Goal: Transaction & Acquisition: Obtain resource

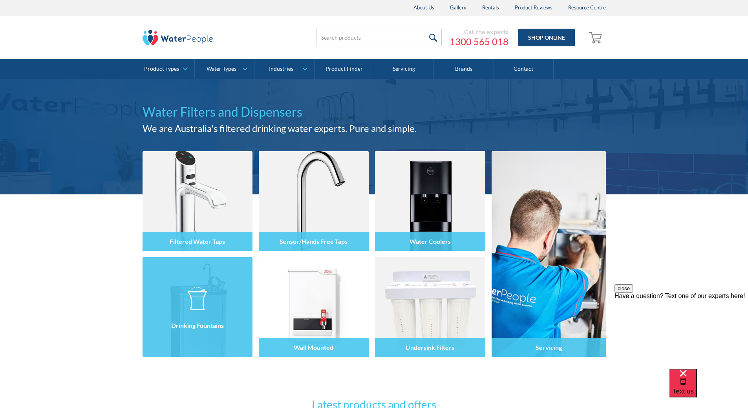
click at [207, 293] on img at bounding box center [197, 299] width 19 height 24
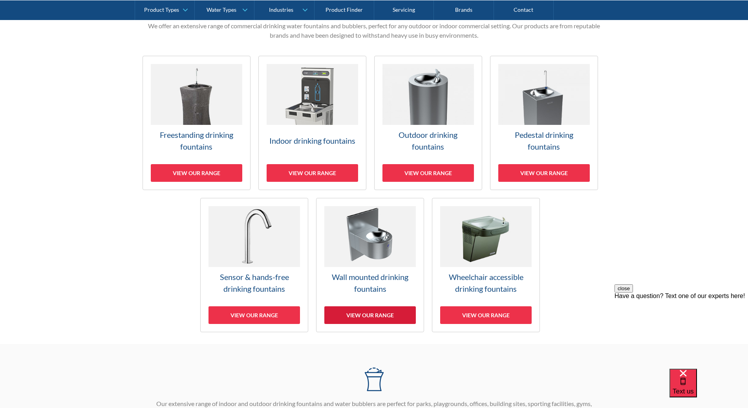
scroll to position [157, 0]
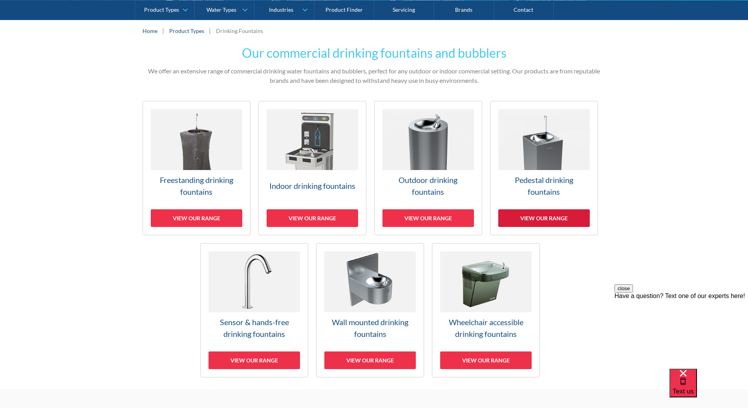
click at [546, 218] on div "View our range" at bounding box center [544, 218] width 92 height 18
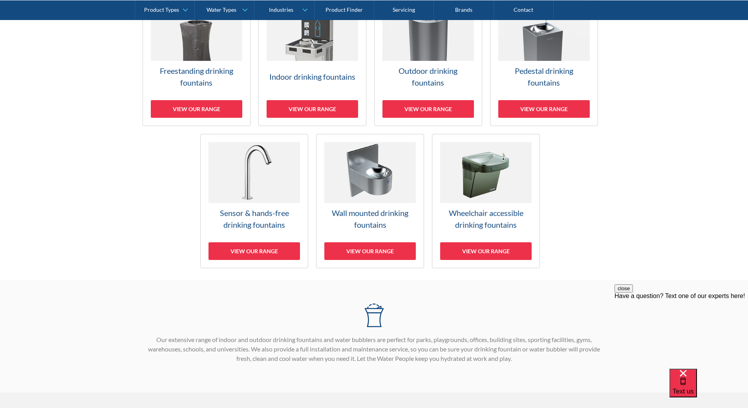
scroll to position [196, 0]
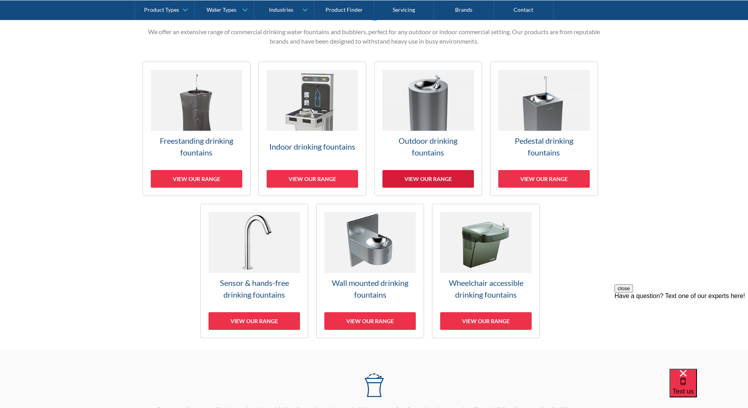
click at [419, 176] on div "View our range" at bounding box center [429, 179] width 92 height 18
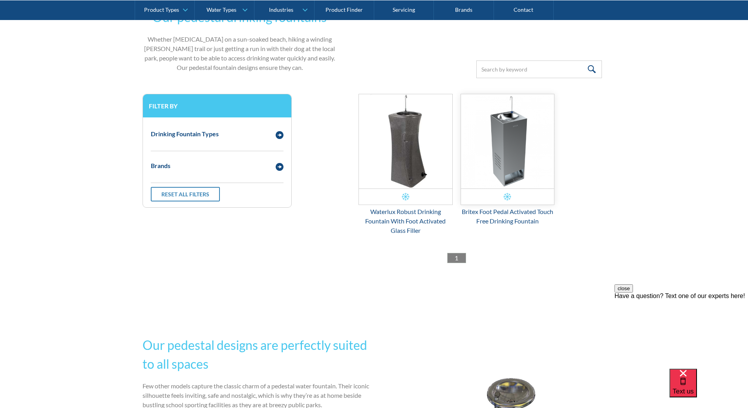
click at [511, 156] on img "Email Form 3" at bounding box center [507, 141] width 93 height 94
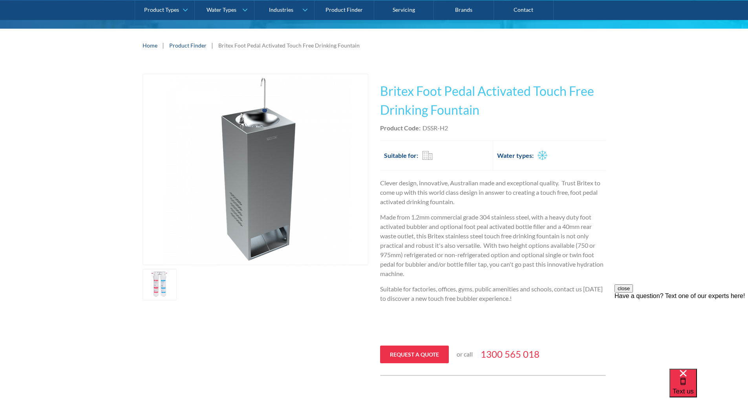
scroll to position [196, 0]
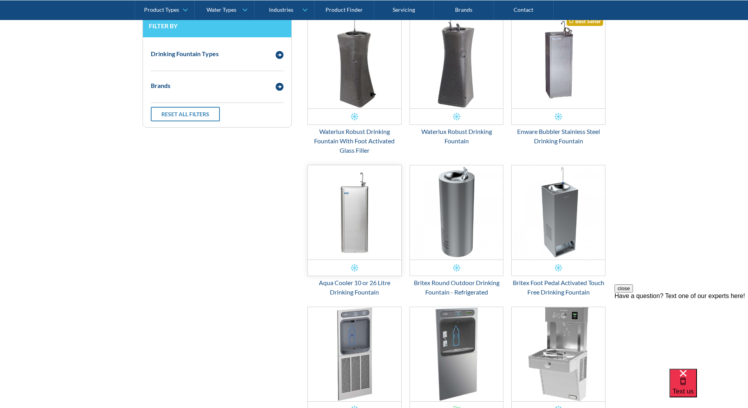
click at [358, 208] on img "Email Form 3" at bounding box center [354, 212] width 93 height 94
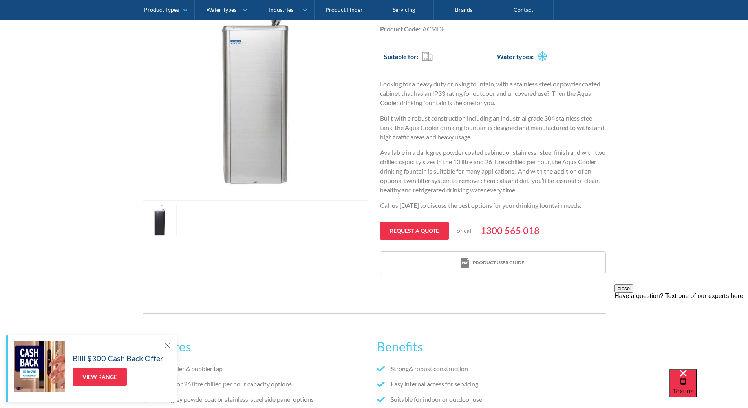
scroll to position [157, 0]
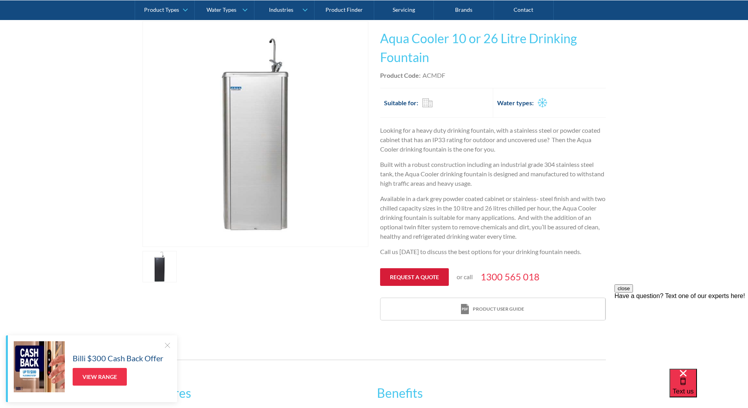
click at [406, 272] on link "Request a quote" at bounding box center [414, 277] width 69 height 18
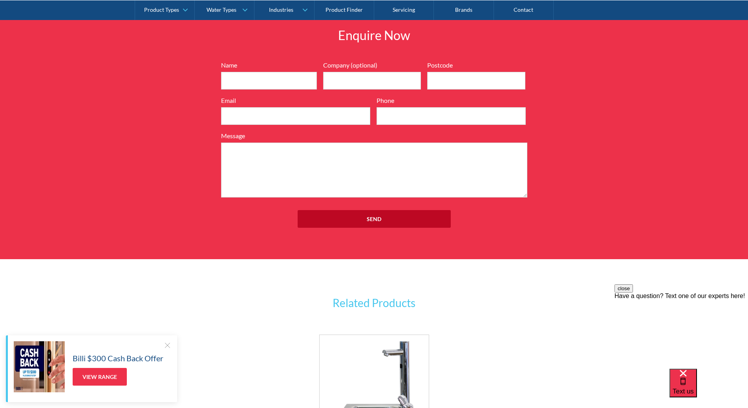
scroll to position [895, 0]
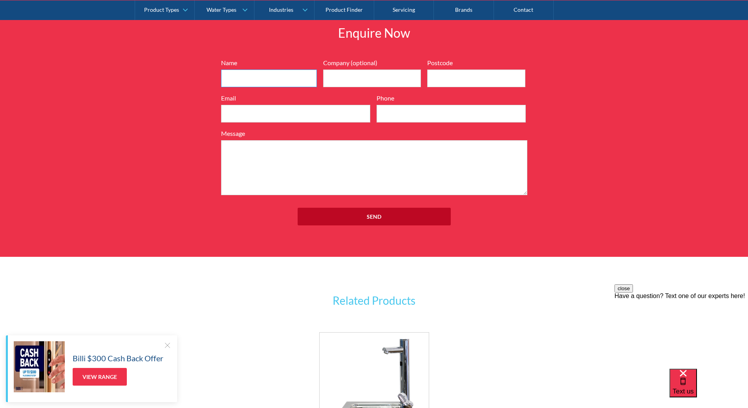
click at [243, 76] on input "Name" at bounding box center [269, 79] width 96 height 18
type input "[PERSON_NAME]"
click at [245, 115] on input "Email" at bounding box center [295, 114] width 149 height 18
type input "[EMAIL_ADDRESS][DOMAIN_NAME]"
click at [394, 114] on input "Phone" at bounding box center [451, 114] width 149 height 18
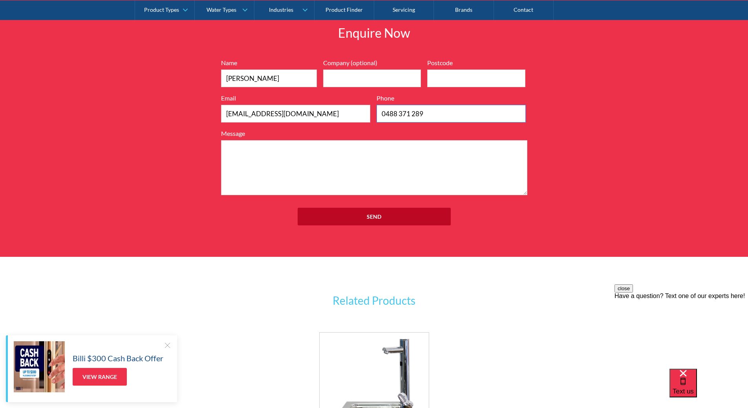
type input "0488 371 289"
click at [340, 79] on input "Company (optional)" at bounding box center [372, 79] width 98 height 18
click at [340, 79] on input "Gee long Bowls Club" at bounding box center [372, 79] width 98 height 18
type input "Geelong Bowls Club"
click at [439, 79] on input "Postcode" at bounding box center [476, 79] width 98 height 18
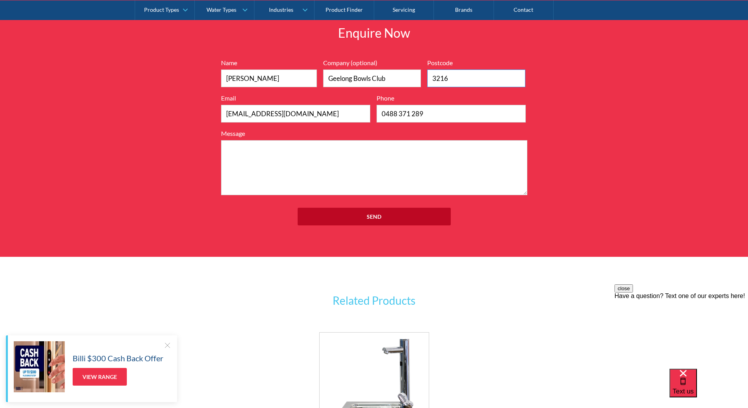
type input "3216"
click at [232, 155] on textarea "Message" at bounding box center [374, 167] width 306 height 55
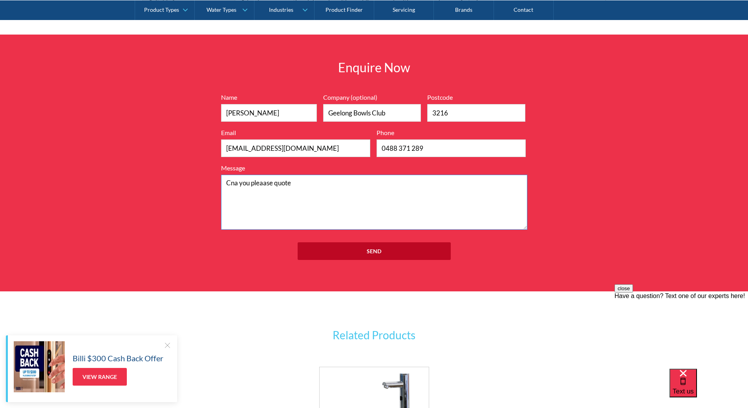
scroll to position [840, 0]
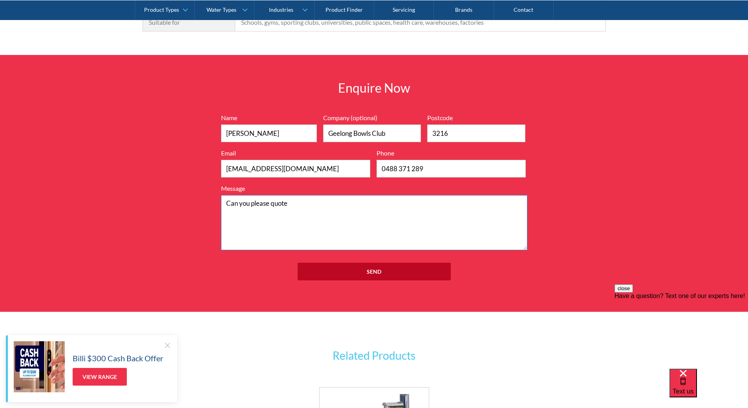
click at [297, 204] on textarea "Can you please quote" at bounding box center [374, 222] width 306 height 55
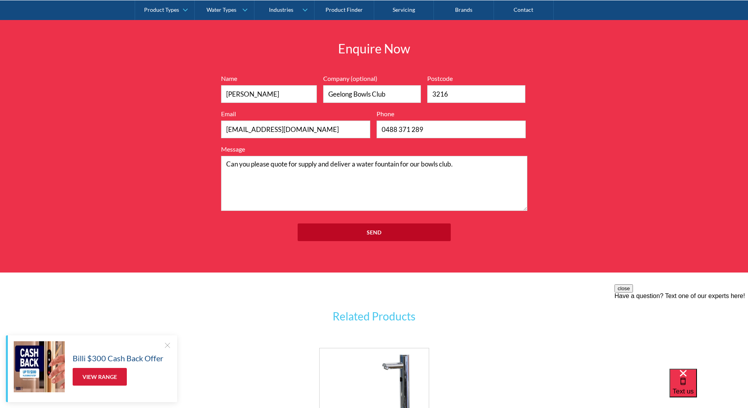
click at [102, 375] on link "View Range" at bounding box center [100, 377] width 54 height 18
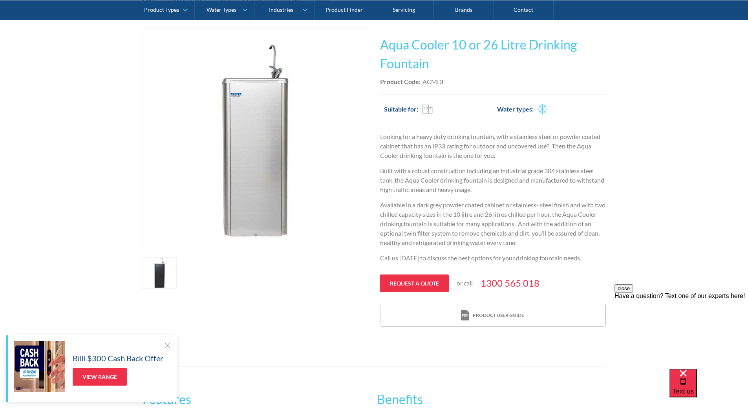
scroll to position [133, 0]
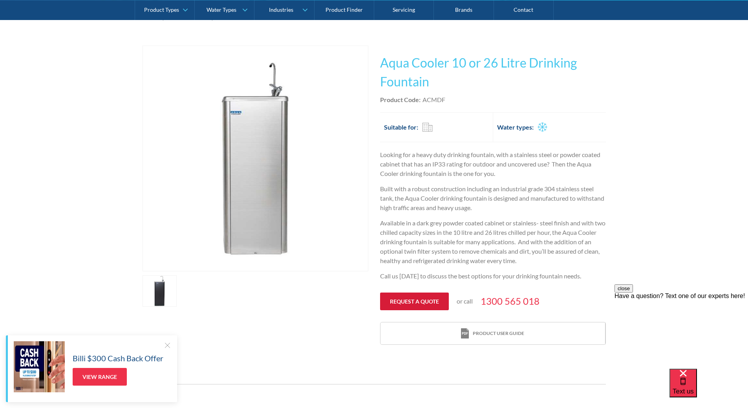
click at [420, 295] on link "Request a quote" at bounding box center [414, 302] width 69 height 18
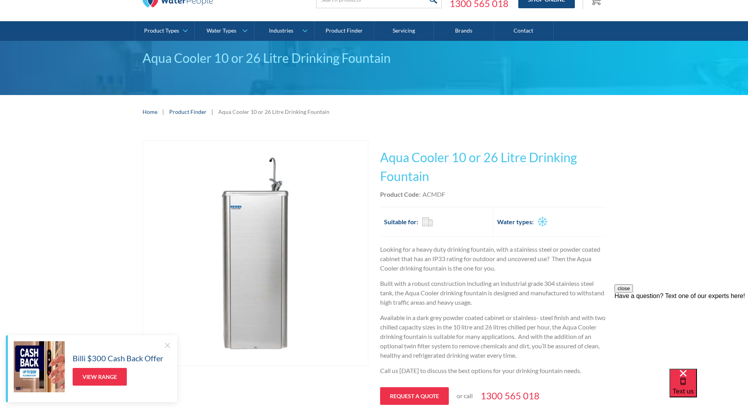
scroll to position [31, 0]
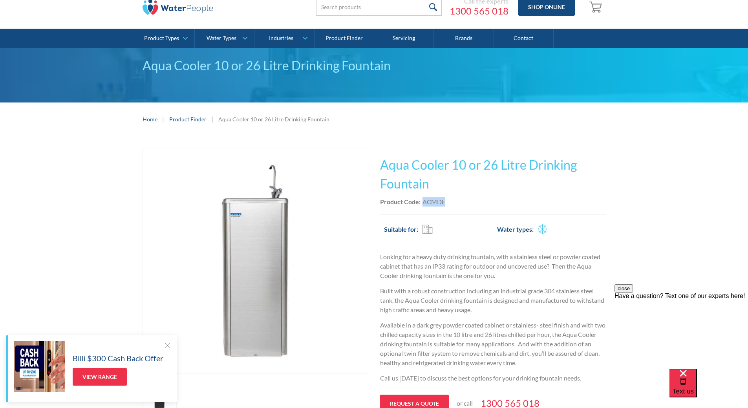
drag, startPoint x: 448, startPoint y: 200, endPoint x: 423, endPoint y: 205, distance: 25.5
click at [423, 205] on div "Product Code: ACMDF" at bounding box center [493, 201] width 226 height 9
click at [463, 202] on div "Product Code: ACMDF" at bounding box center [493, 201] width 226 height 9
drag, startPoint x: 456, startPoint y: 201, endPoint x: 379, endPoint y: 201, distance: 76.6
click at [379, 201] on div "Play video Fits Most Brands Best Seller No items found. This tap design is incl…" at bounding box center [374, 298] width 463 height 300
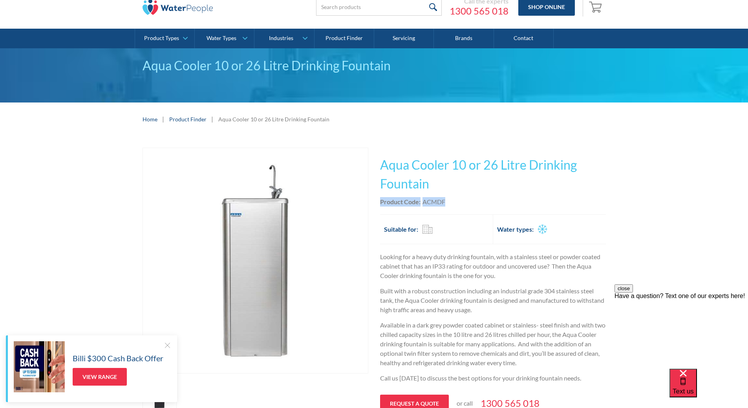
copy div "Product Code: ACMDF"
click at [459, 198] on div "Product Code: ACMDF" at bounding box center [493, 201] width 226 height 9
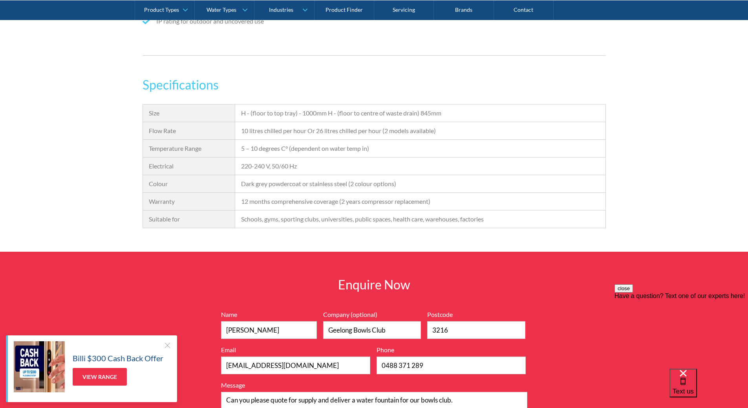
scroll to position [777, 0]
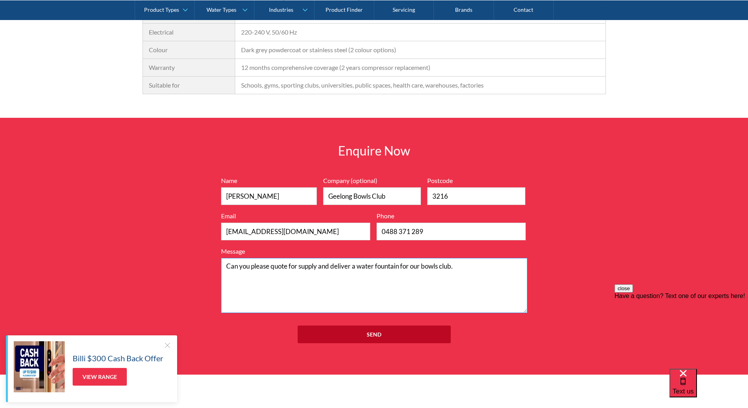
click at [460, 267] on textarea "Can you please quote for supply and deliver a water fountain for our bowls club." at bounding box center [374, 285] width 306 height 55
paste textarea "Product Code:ACMDF"
click at [243, 275] on textarea "Can you please quote for supply and deliver a water fountain for our bowls club…" at bounding box center [374, 285] width 306 height 55
click at [306, 276] on textarea "Can you please quote for supply and deliver a water fountain for our bowls club…" at bounding box center [374, 285] width 306 height 55
click at [316, 279] on textarea "Can you please quote for supply and deliver a water fountain for our bowls club…" at bounding box center [374, 285] width 306 height 55
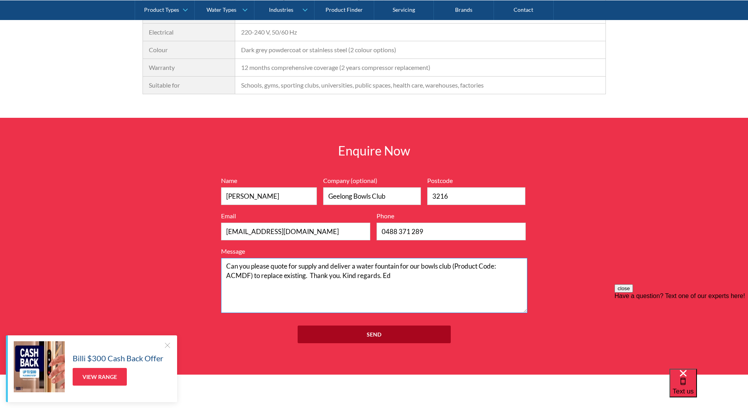
type textarea "Can you please quote for supply and deliver a water fountain for our bowls club…"
click at [375, 334] on input "Send" at bounding box center [374, 335] width 153 height 18
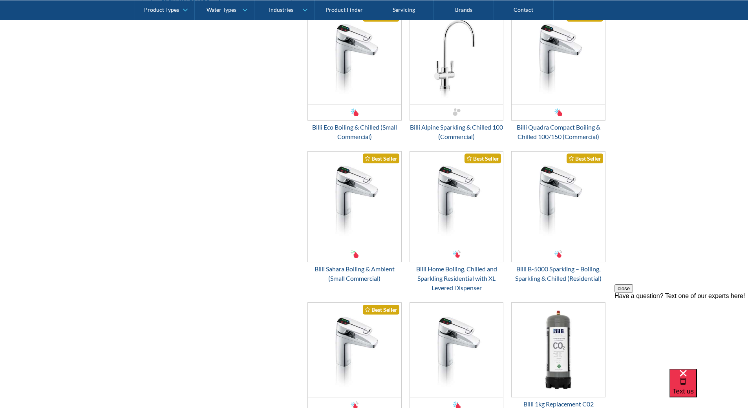
scroll to position [943, 0]
